Goal: Book appointment/travel/reservation

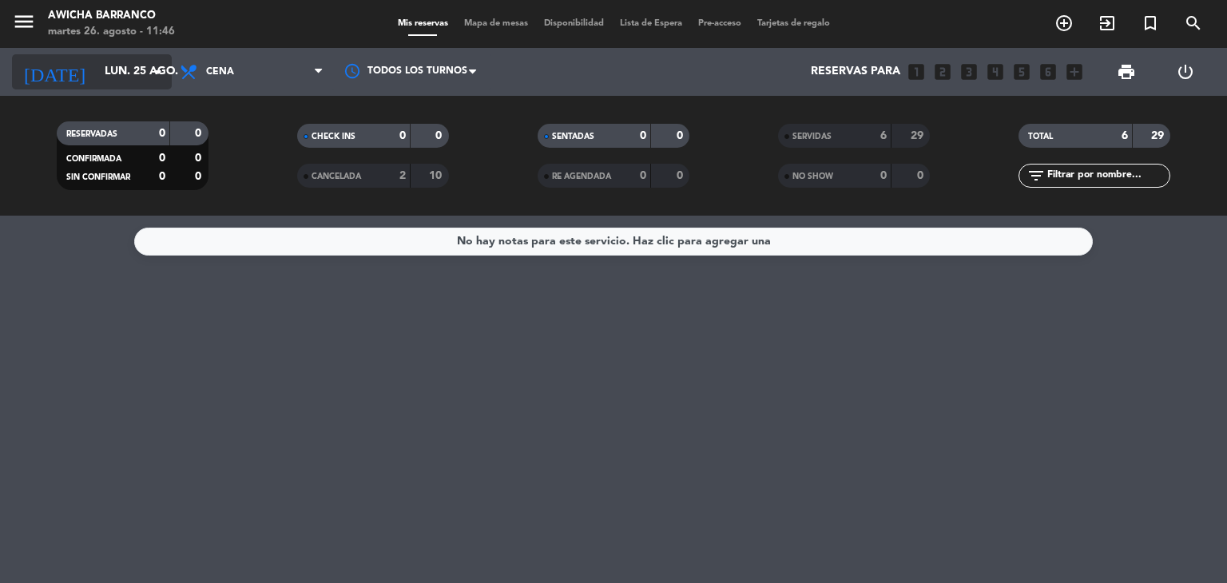
click at [159, 73] on icon "arrow_drop_down" at bounding box center [158, 71] width 19 height 19
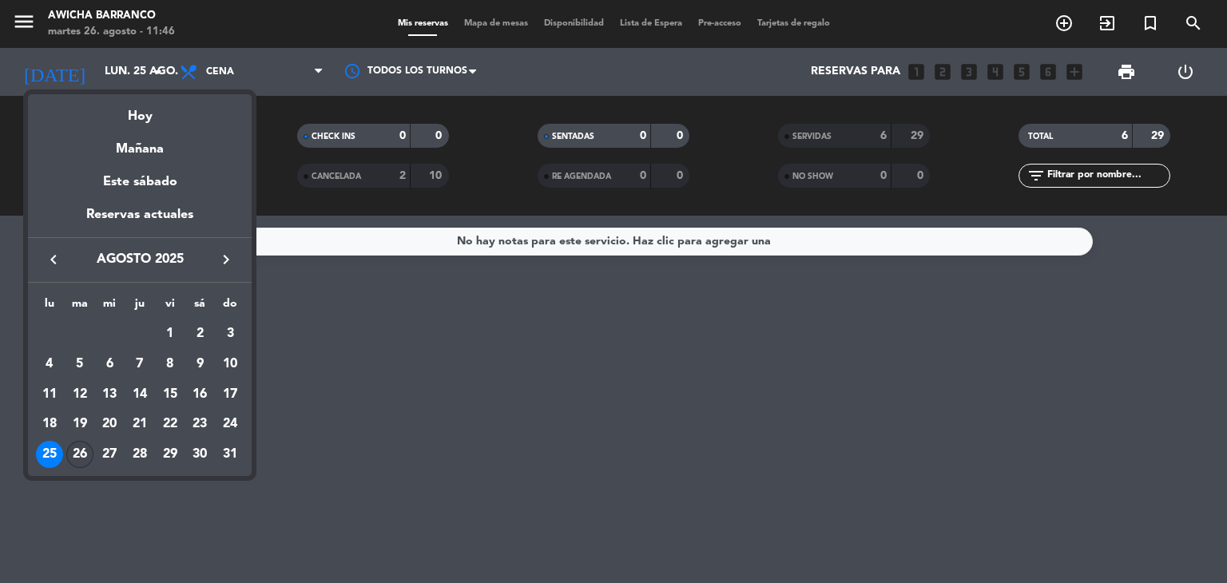
click at [85, 453] on div "26" at bounding box center [79, 454] width 27 height 27
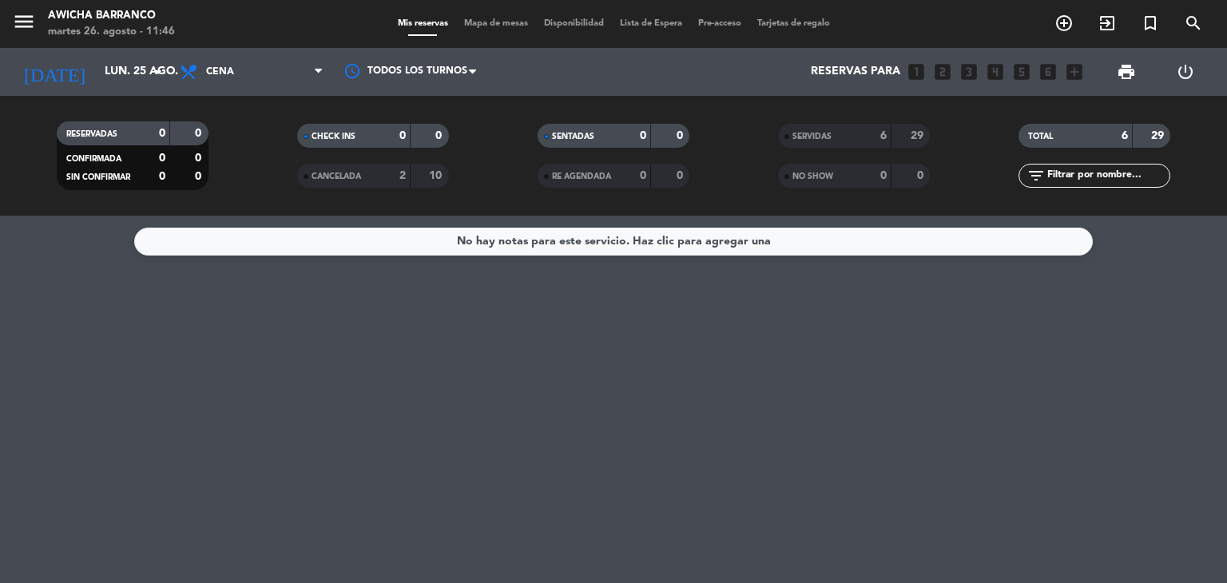
type input "[DATE]"
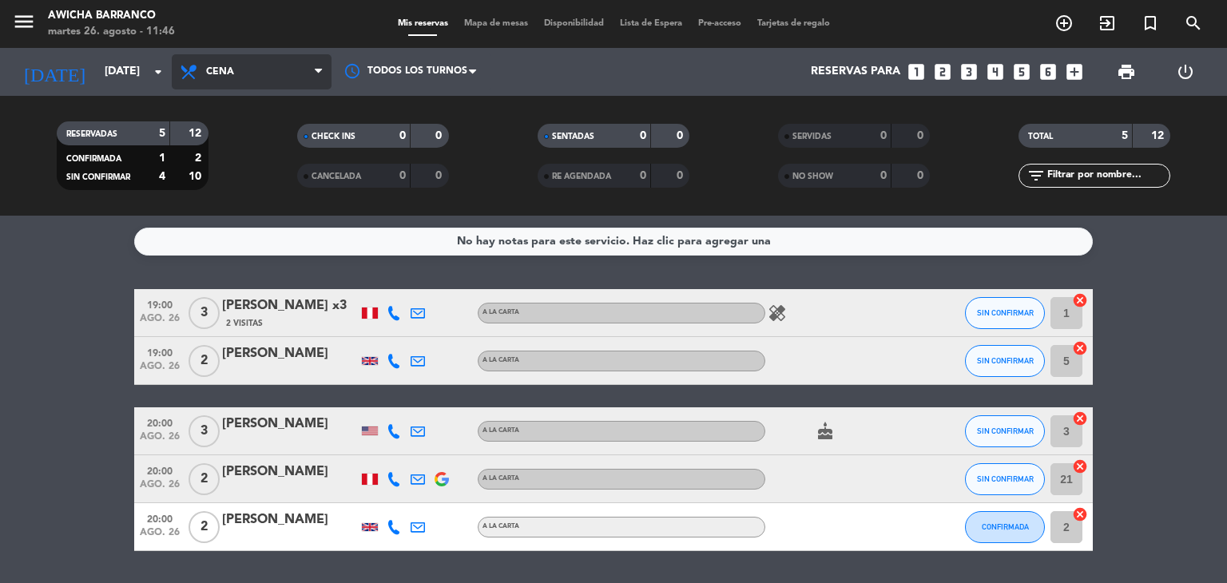
click at [254, 74] on span "Cena" at bounding box center [252, 71] width 160 height 35
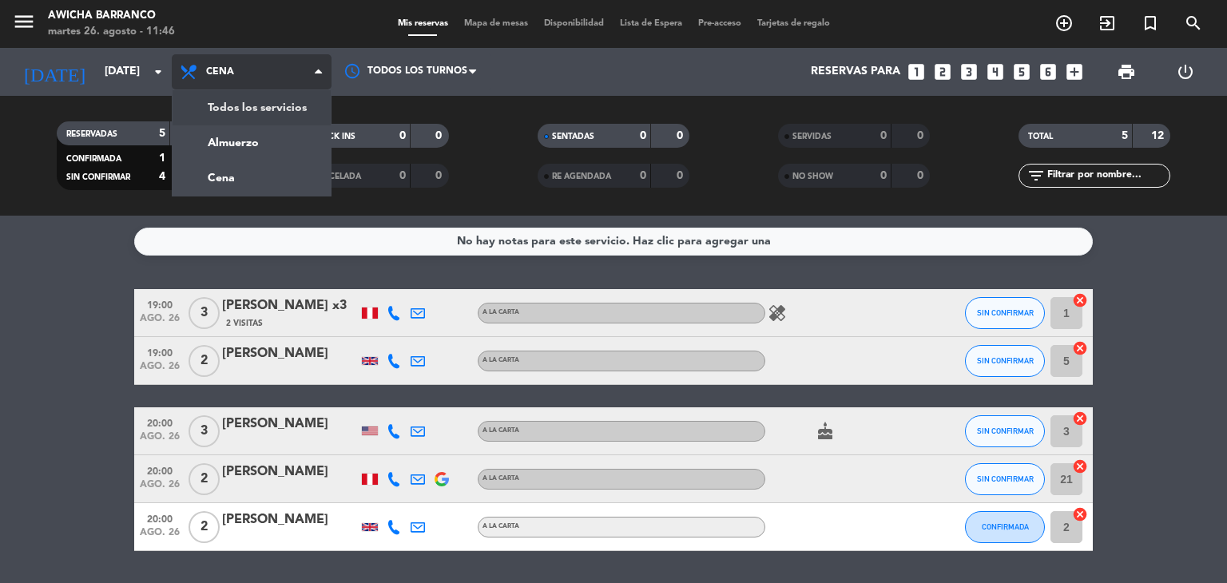
click at [252, 107] on div "menu Awicha Barranco [DATE] 26. agosto - 11:46 Mis reservas Mapa de mesas Dispo…" at bounding box center [613, 108] width 1227 height 216
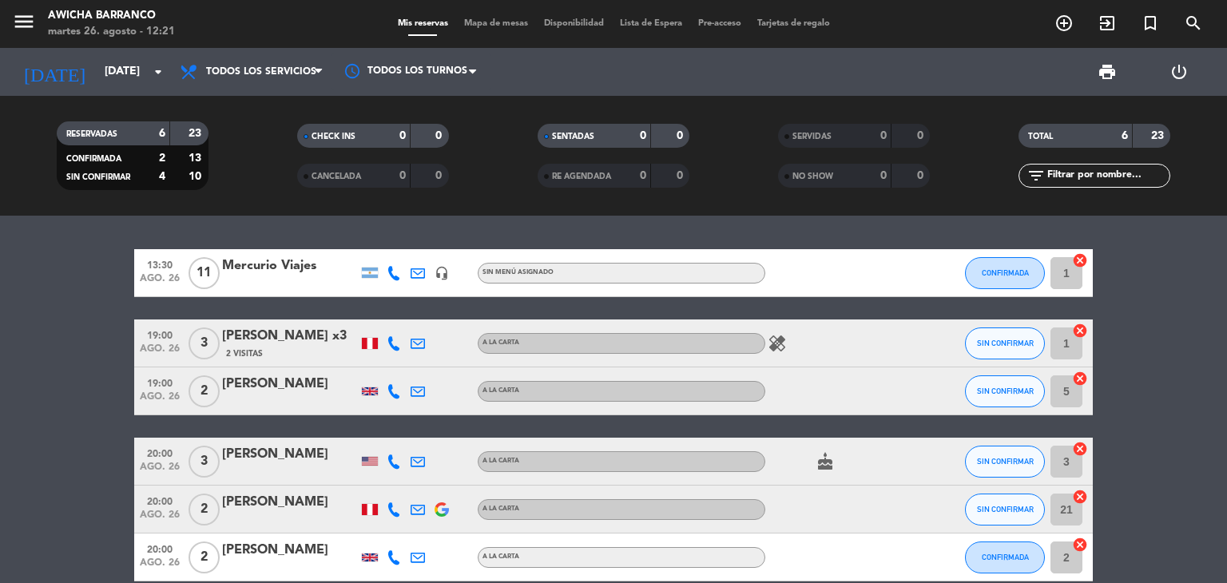
click at [91, 251] on bookings-row "13:30 [DATE] Mercurio Viajes headset_mic Sin menú asignado CONFIRMADA 1 cancel …" at bounding box center [613, 415] width 1227 height 332
drag, startPoint x: 1013, startPoint y: 3, endPoint x: 1182, endPoint y: 301, distance: 342.2
click at [1191, 315] on bookings-row "13:30 [DATE] Mercurio Viajes headset_mic Sin menú asignado CONFIRMADA 1 cancel …" at bounding box center [613, 415] width 1227 height 332
click at [145, 330] on span "19:00" at bounding box center [160, 334] width 40 height 18
click at [279, 75] on span "Todos los servicios" at bounding box center [261, 71] width 110 height 11
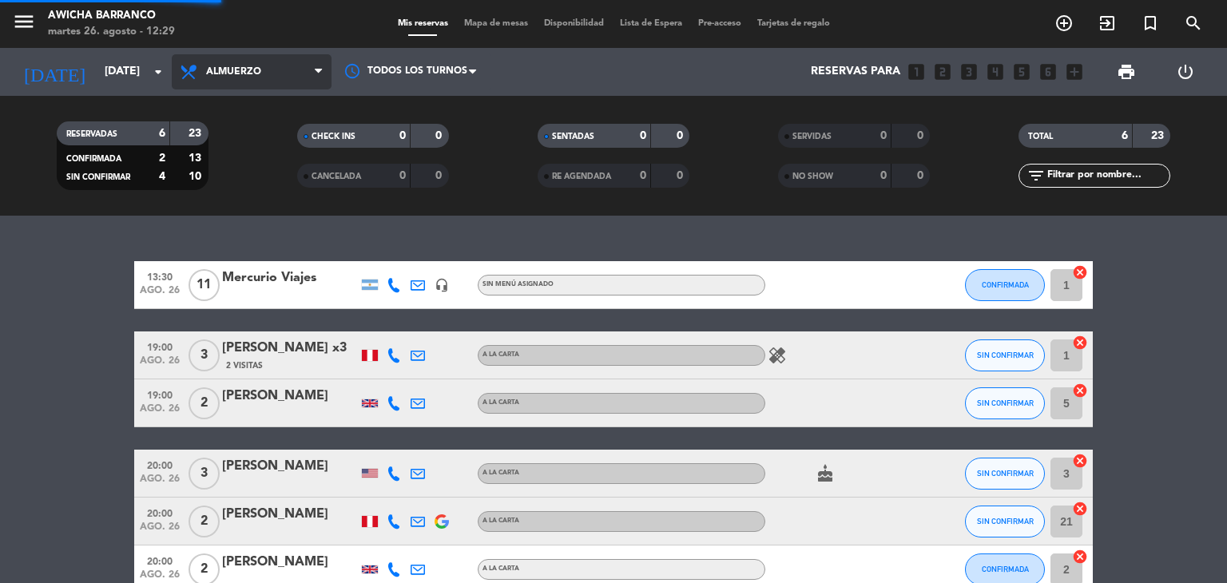
click at [265, 136] on div "menu Awicha Barranco [DATE] 26. agosto - 12:29 Mis reservas Mapa de mesas Dispo…" at bounding box center [613, 108] width 1227 height 216
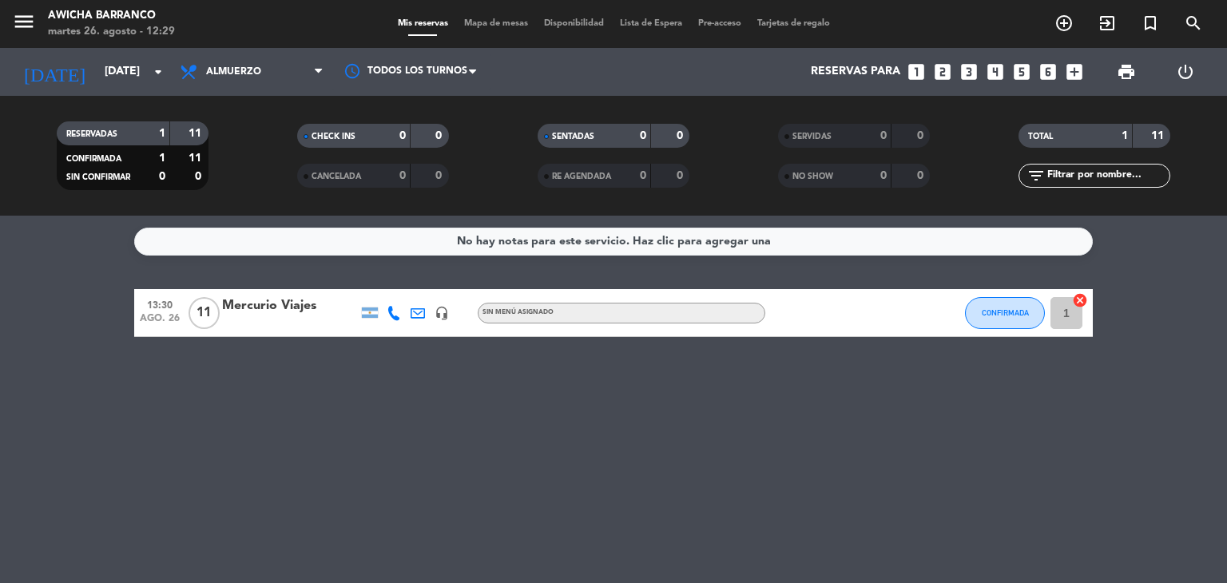
click at [605, 518] on div "No hay notas para este servicio. Haz clic para agregar una 13:30 [DATE] Mercuri…" at bounding box center [613, 399] width 1227 height 367
click at [559, 381] on div "No hay notas para este servicio. Haz clic para agregar una 13:30 [DATE] Mercuri…" at bounding box center [613, 399] width 1227 height 367
